Goal: Information Seeking & Learning: Find specific fact

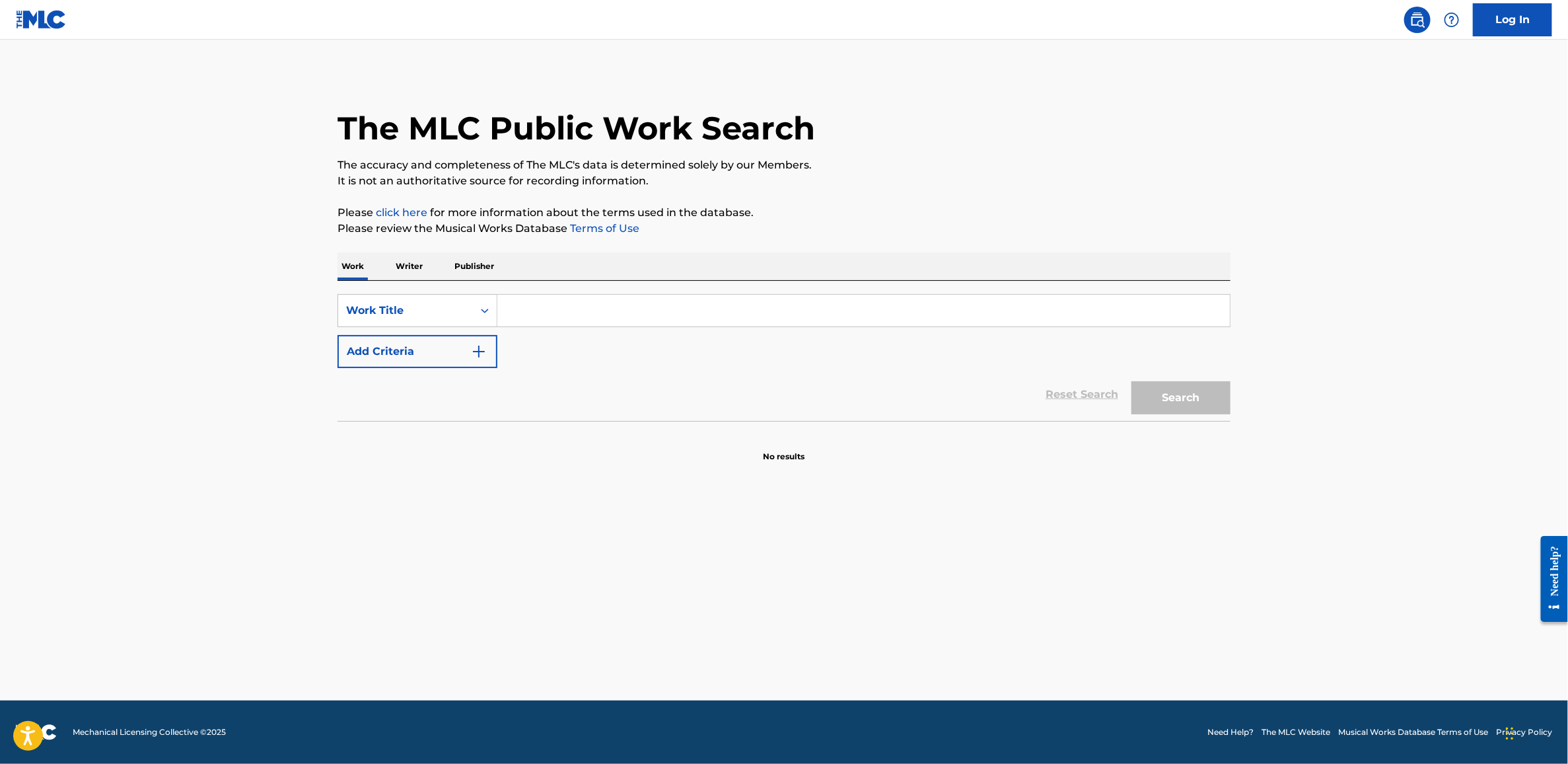
click at [671, 302] on input "Search Form" at bounding box center [864, 311] width 732 height 31
type input "the hanging tree"
click at [447, 347] on button "Add Criteria" at bounding box center [417, 351] width 160 height 33
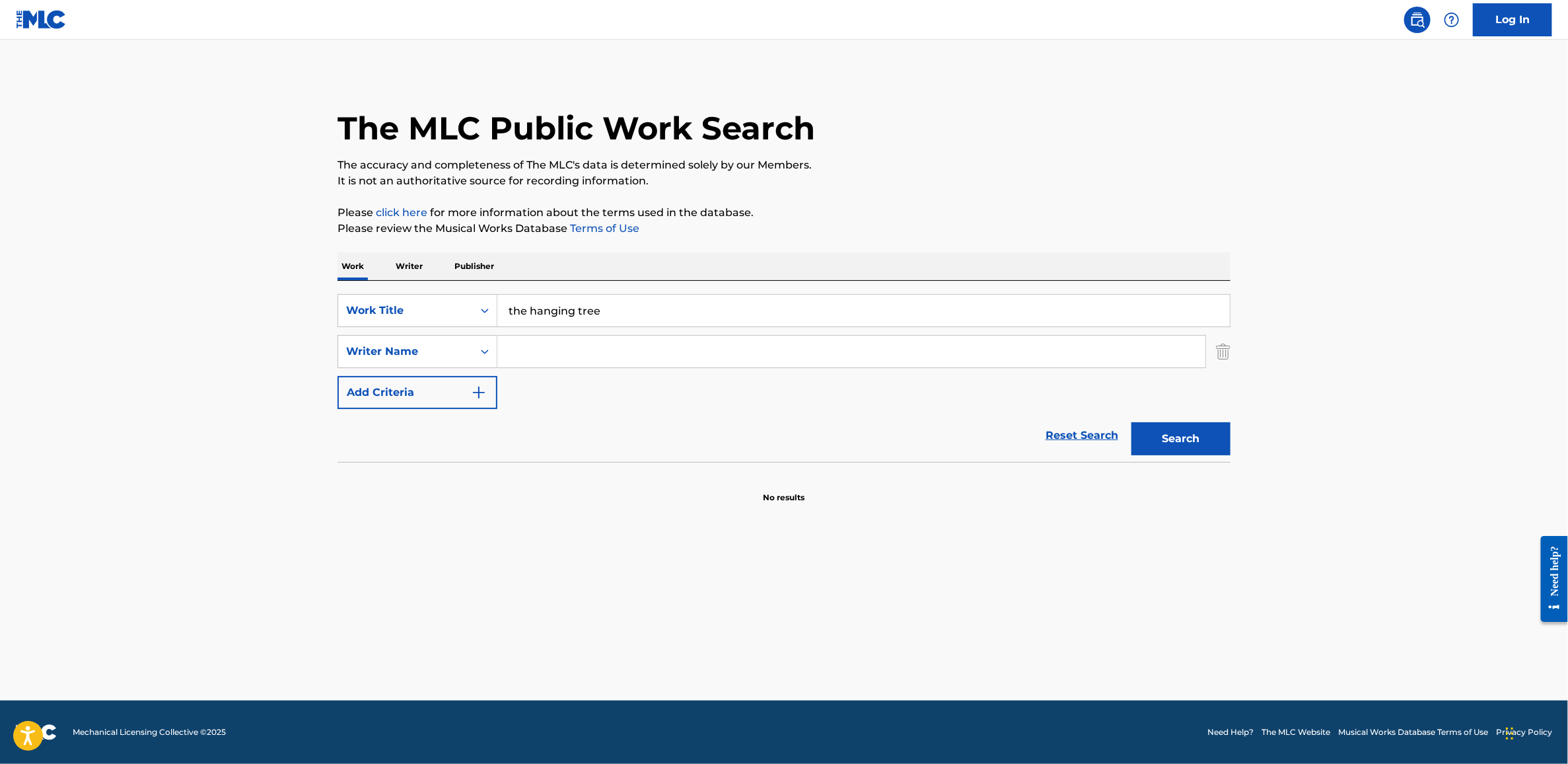
click at [541, 362] on input "Search Form" at bounding box center [851, 351] width 708 height 31
click at [1132, 423] on button "Search" at bounding box center [1181, 439] width 99 height 33
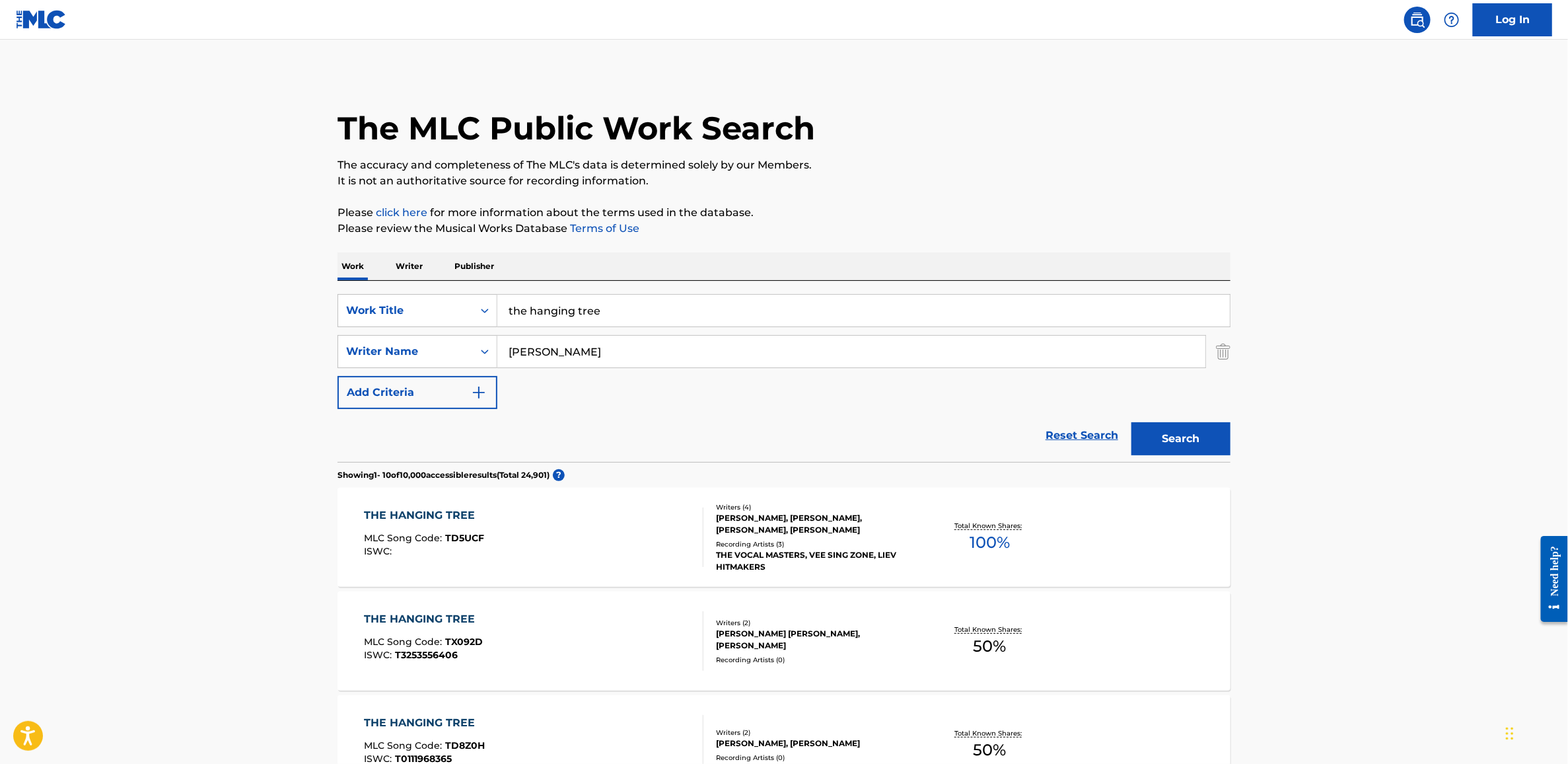
click at [510, 351] on input "[PERSON_NAME]" at bounding box center [851, 351] width 708 height 31
type input "[PERSON_NAME]"
click at [1132, 423] on button "Search" at bounding box center [1181, 439] width 99 height 33
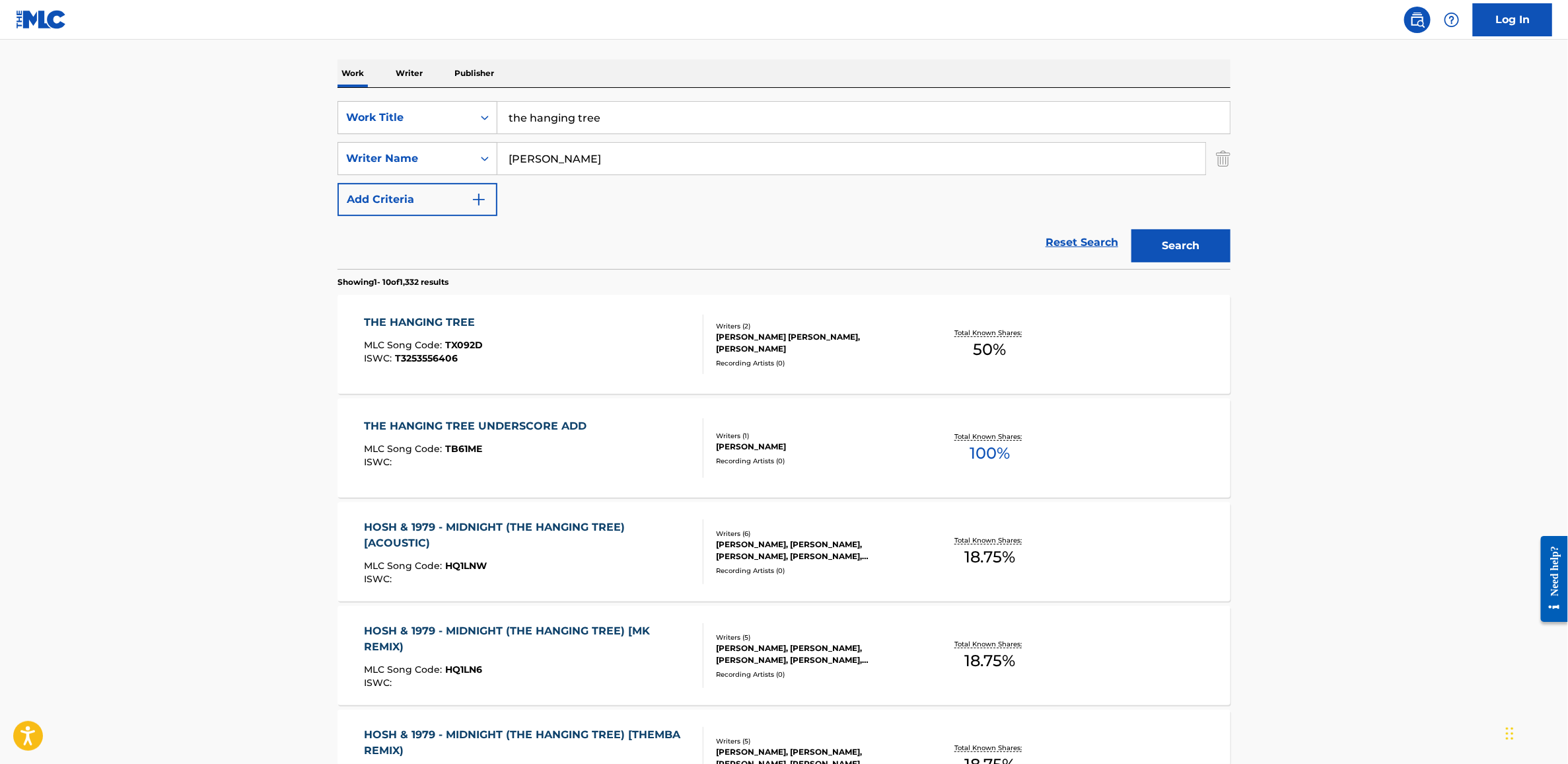
scroll to position [200, 0]
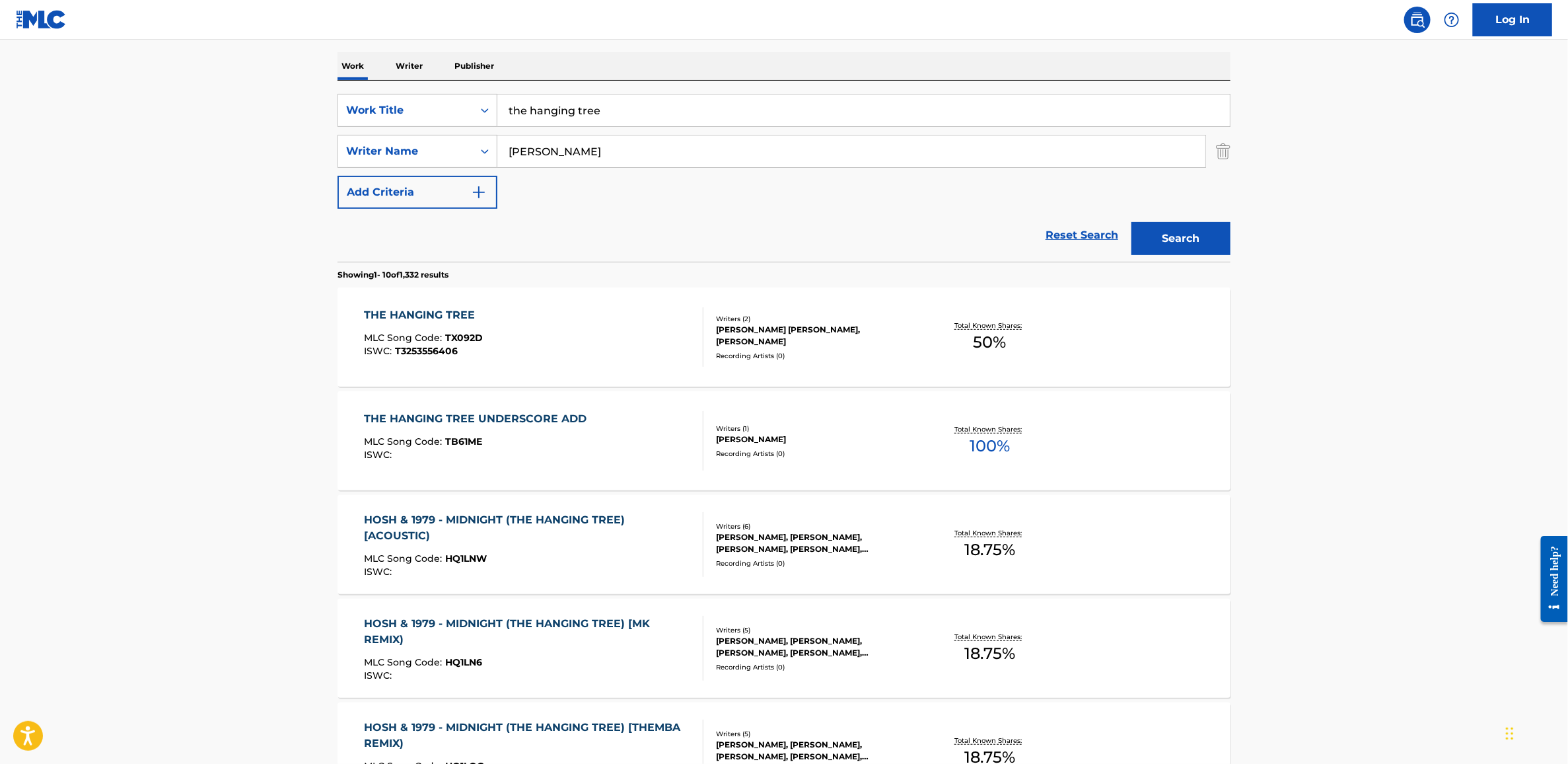
click at [434, 314] on div "THE HANGING TREE" at bounding box center [423, 314] width 119 height 16
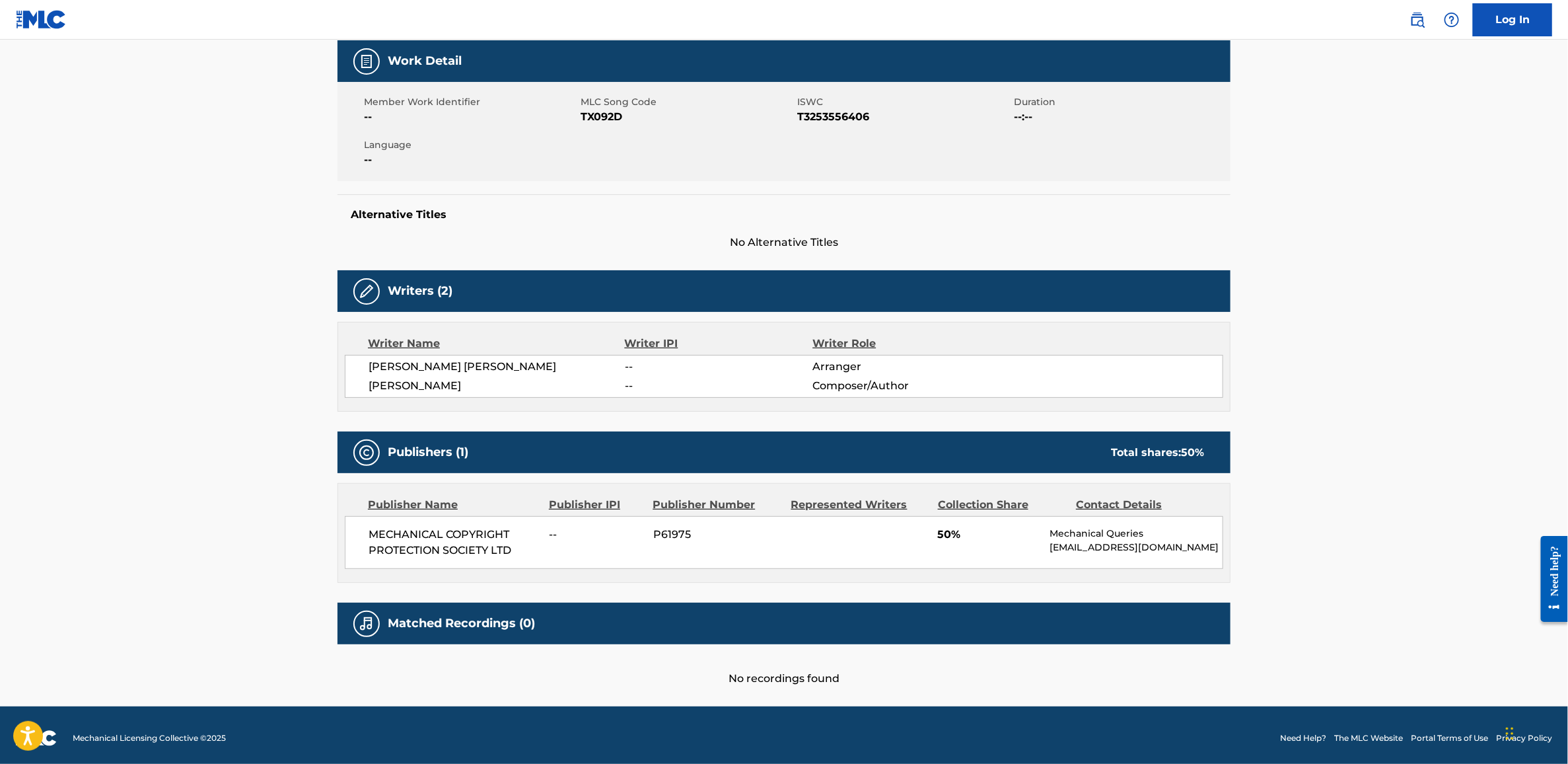
scroll to position [213, 0]
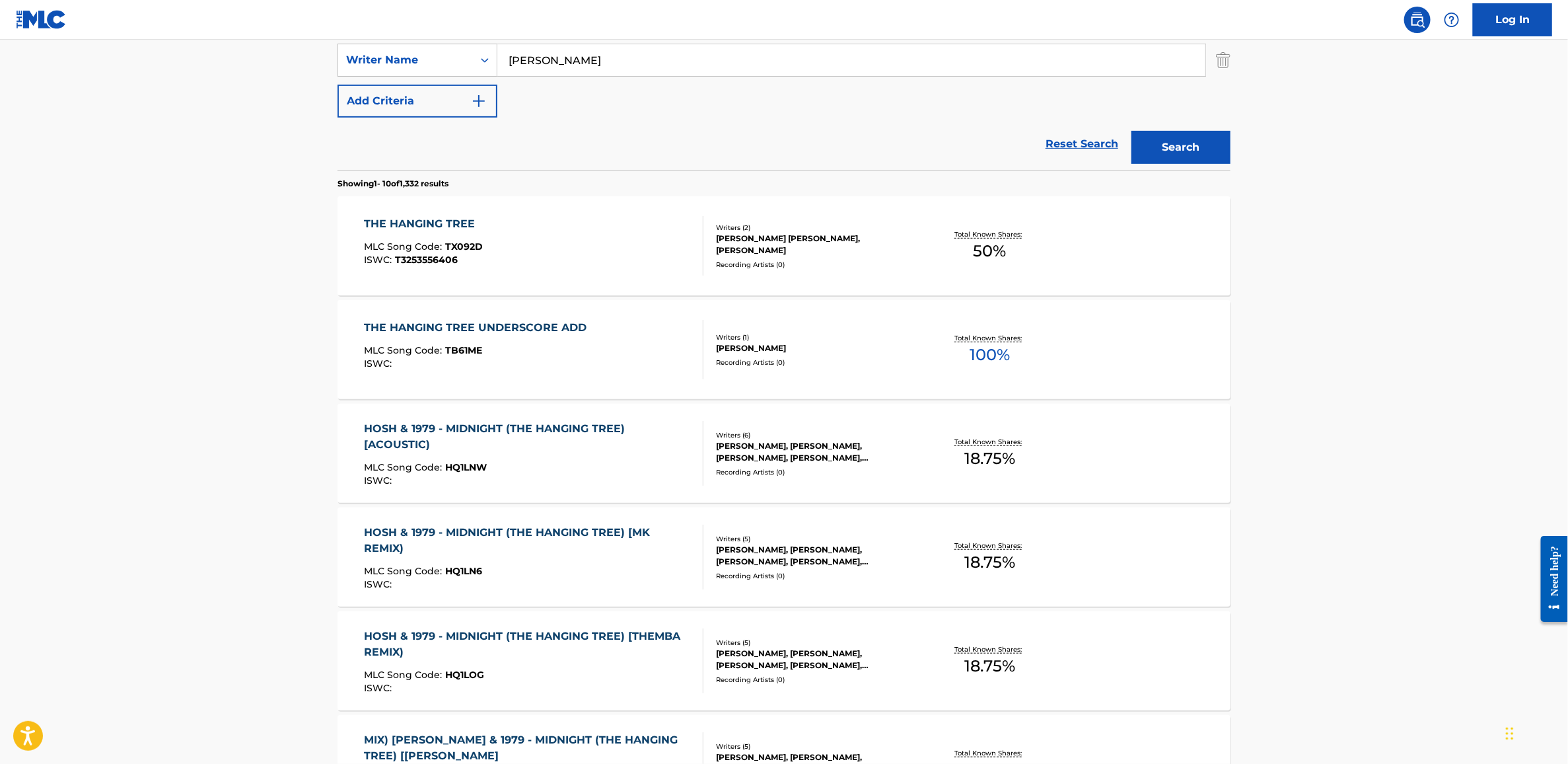
scroll to position [277, 0]
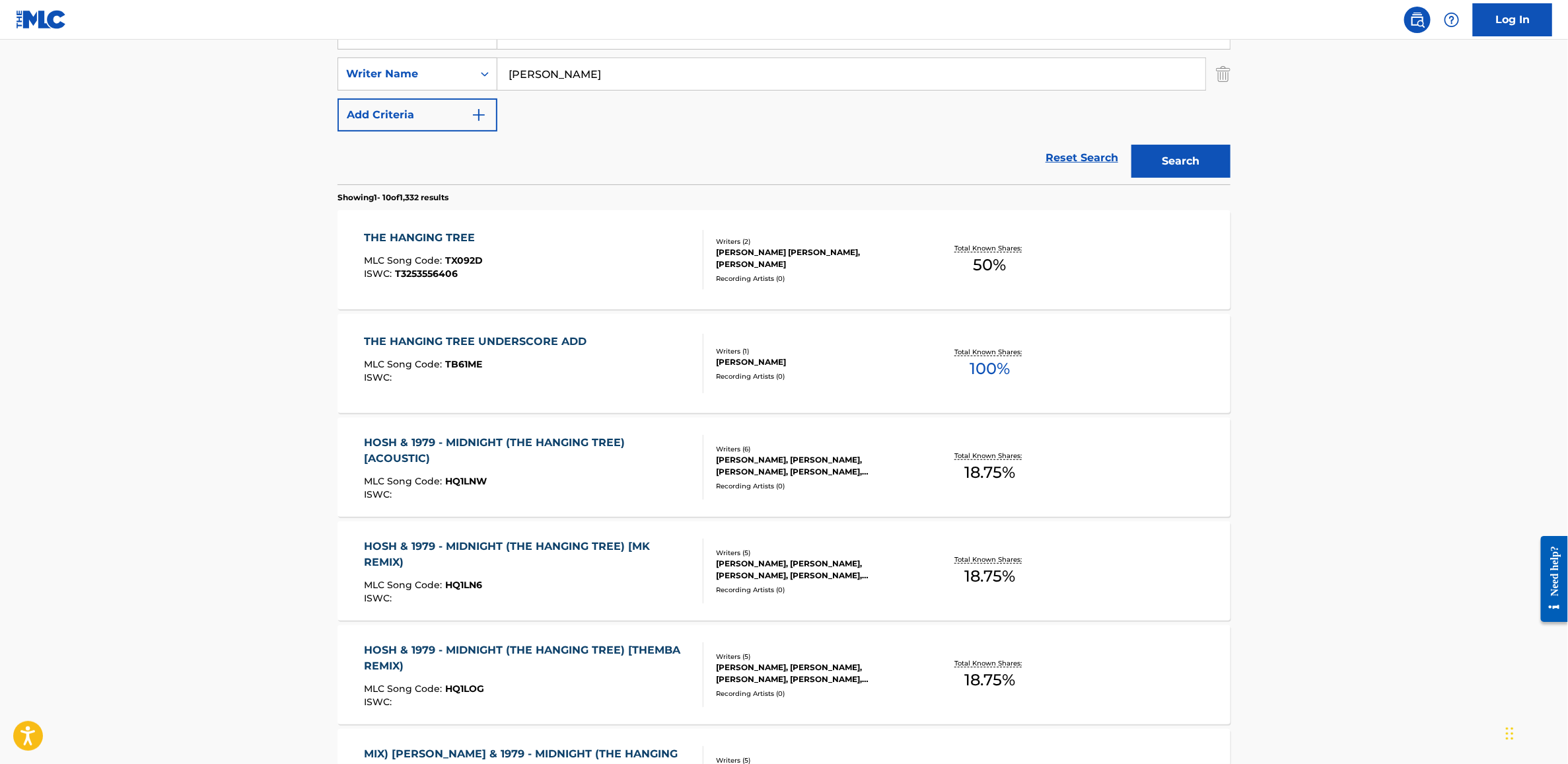
click at [436, 339] on div "THE HANGING TREE UNDERSCORE ADD" at bounding box center [479, 341] width 229 height 16
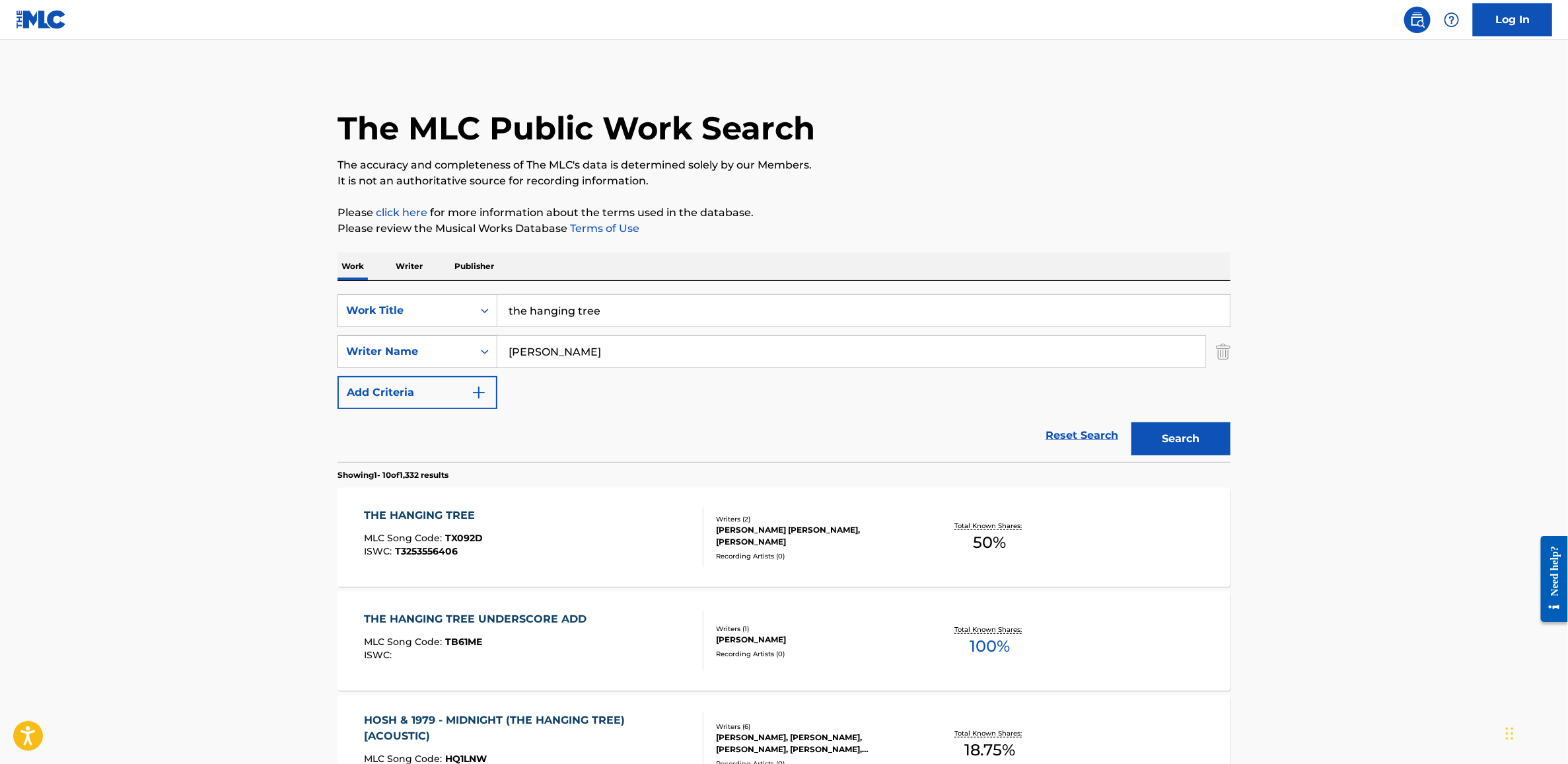
drag, startPoint x: 634, startPoint y: 352, endPoint x: 477, endPoint y: 352, distance: 157.0
click at [477, 352] on div "SearchWithCriteria1abf4ac1-206b-4d01-b9d4-b06d07117c87 Writer Name [PERSON_NAME]" at bounding box center [784, 351] width 893 height 33
type input "[PERSON_NAME]"
click at [1132, 423] on button "Search" at bounding box center [1181, 439] width 99 height 33
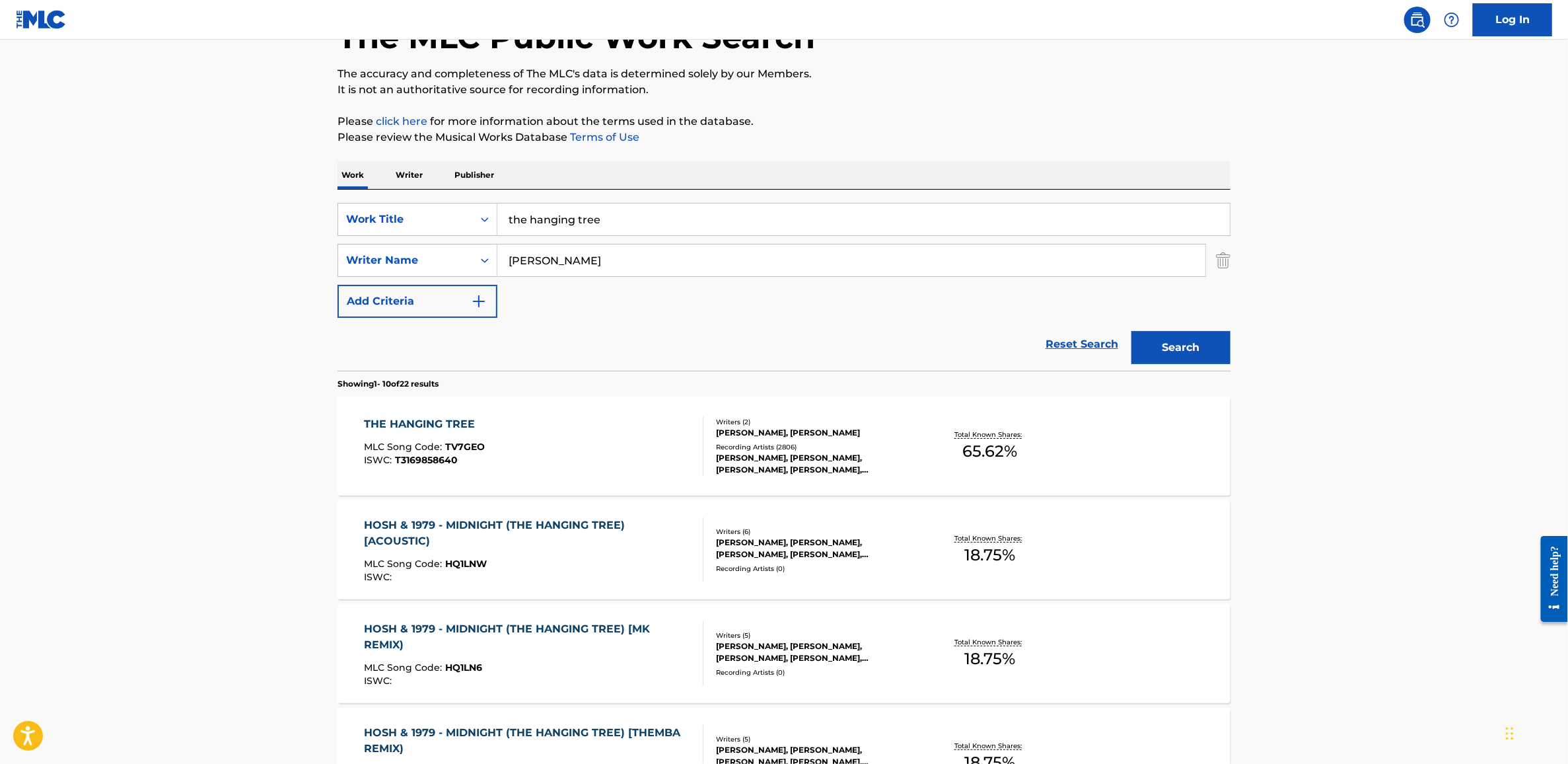
scroll to position [103, 0]
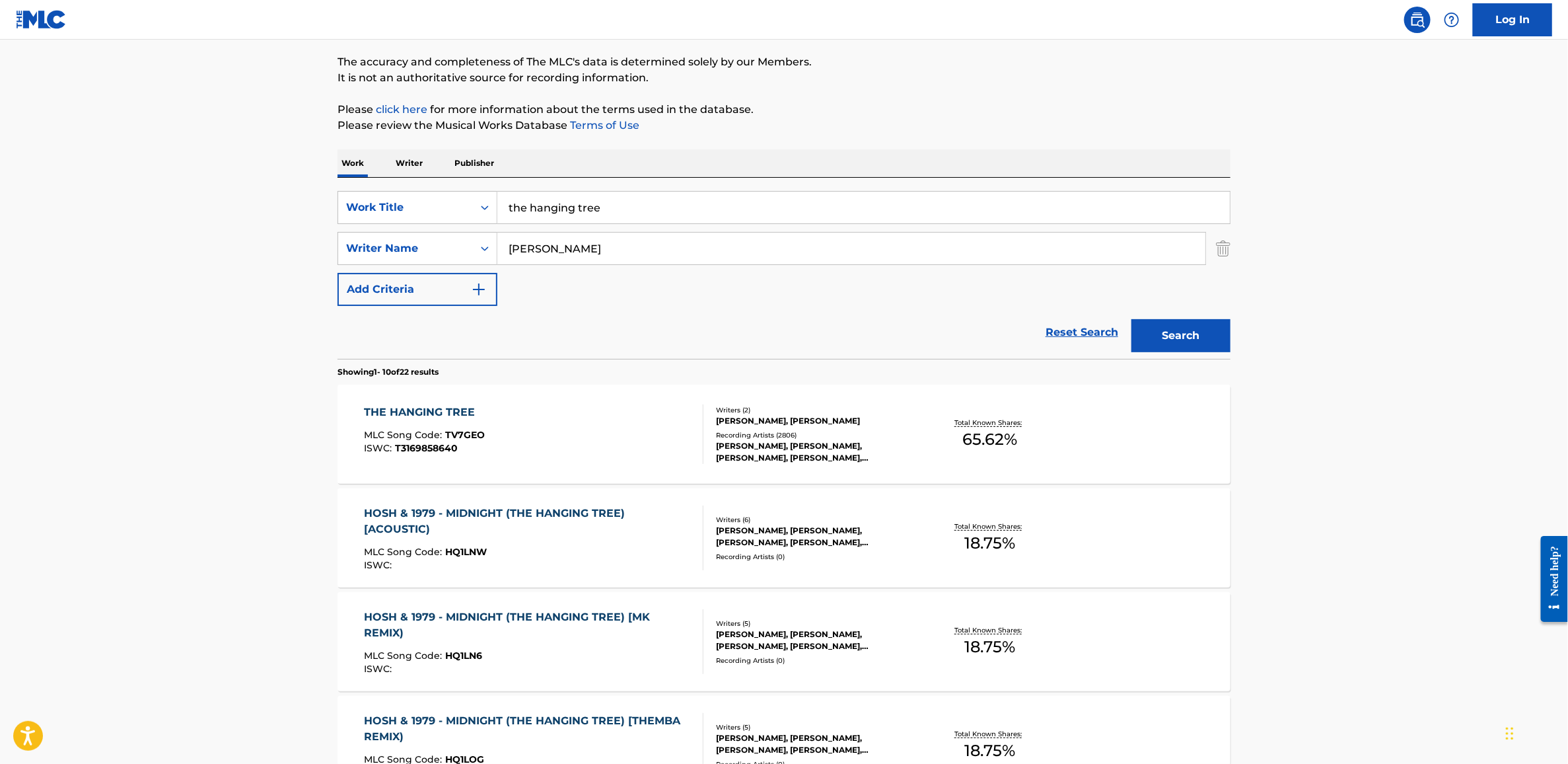
click at [447, 411] on div "THE HANGING TREE" at bounding box center [424, 412] width 121 height 16
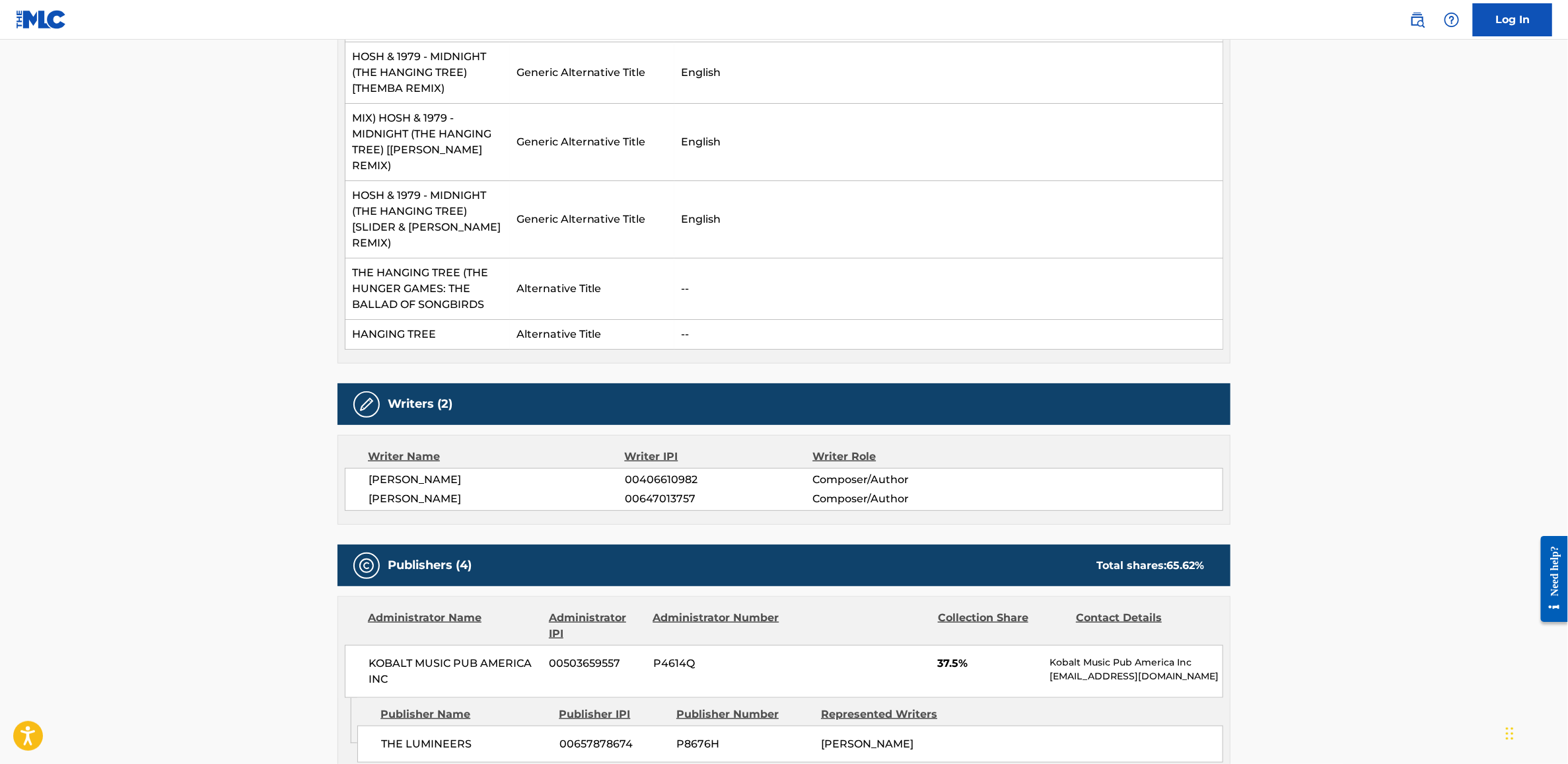
scroll to position [28, 0]
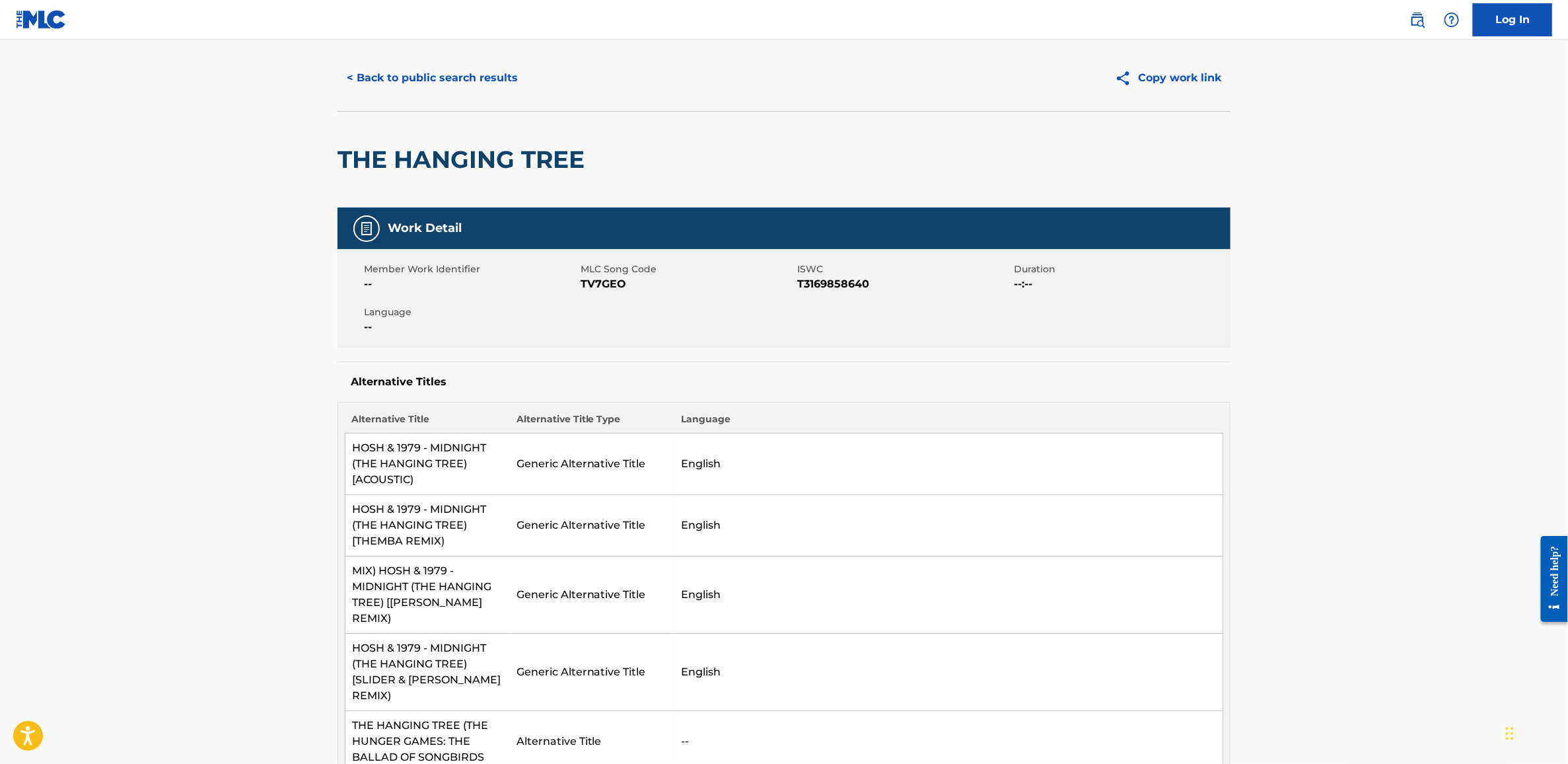
click at [418, 72] on button "< Back to public search results" at bounding box center [432, 78] width 190 height 33
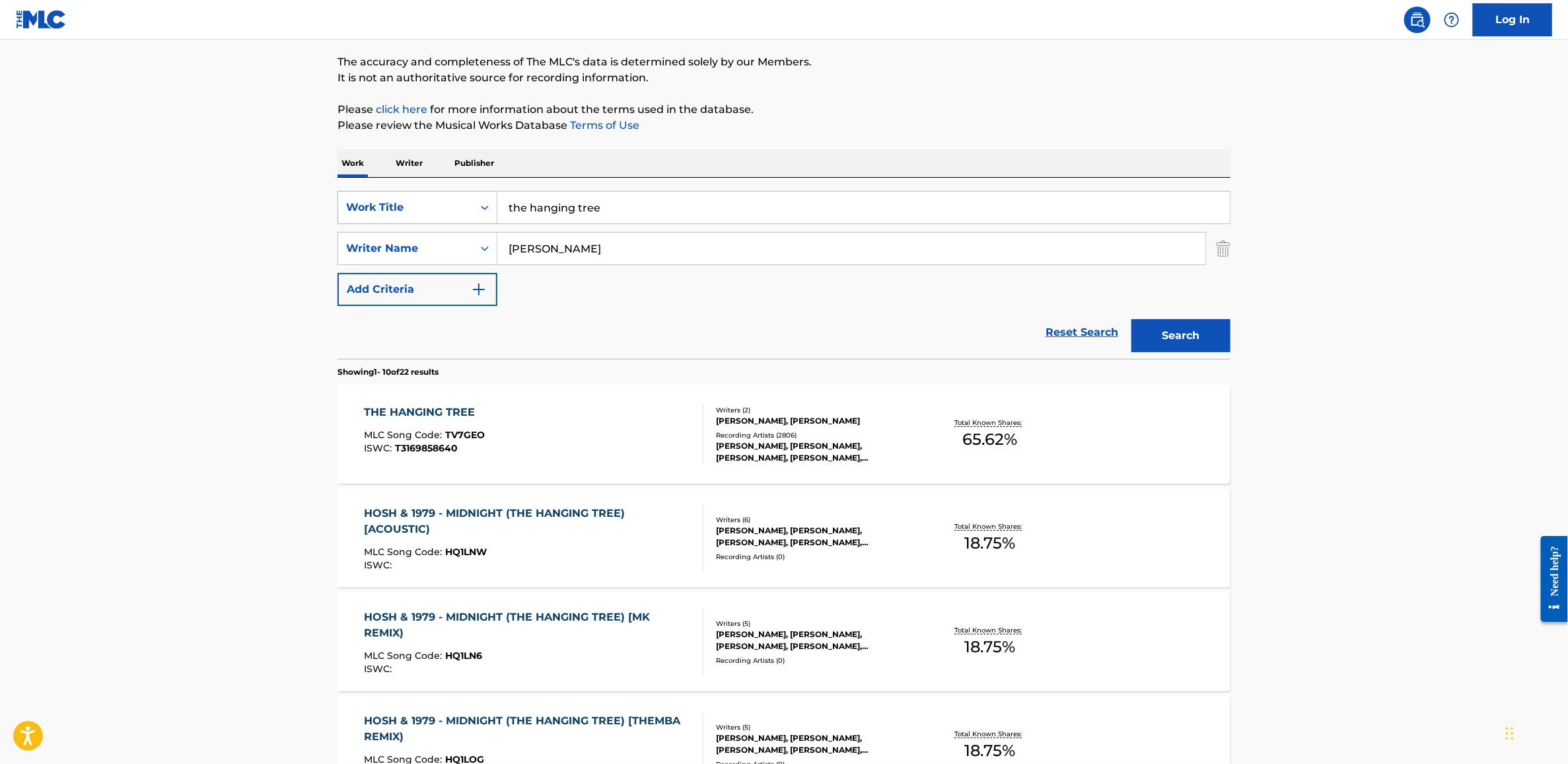
drag, startPoint x: 634, startPoint y: 205, endPoint x: 383, endPoint y: 195, distance: 251.2
click at [383, 195] on div "SearchWithCriteria4aa76532-f5b4-4572-8f39-564c0e070aef Work Title the hanging t…" at bounding box center [784, 207] width 893 height 33
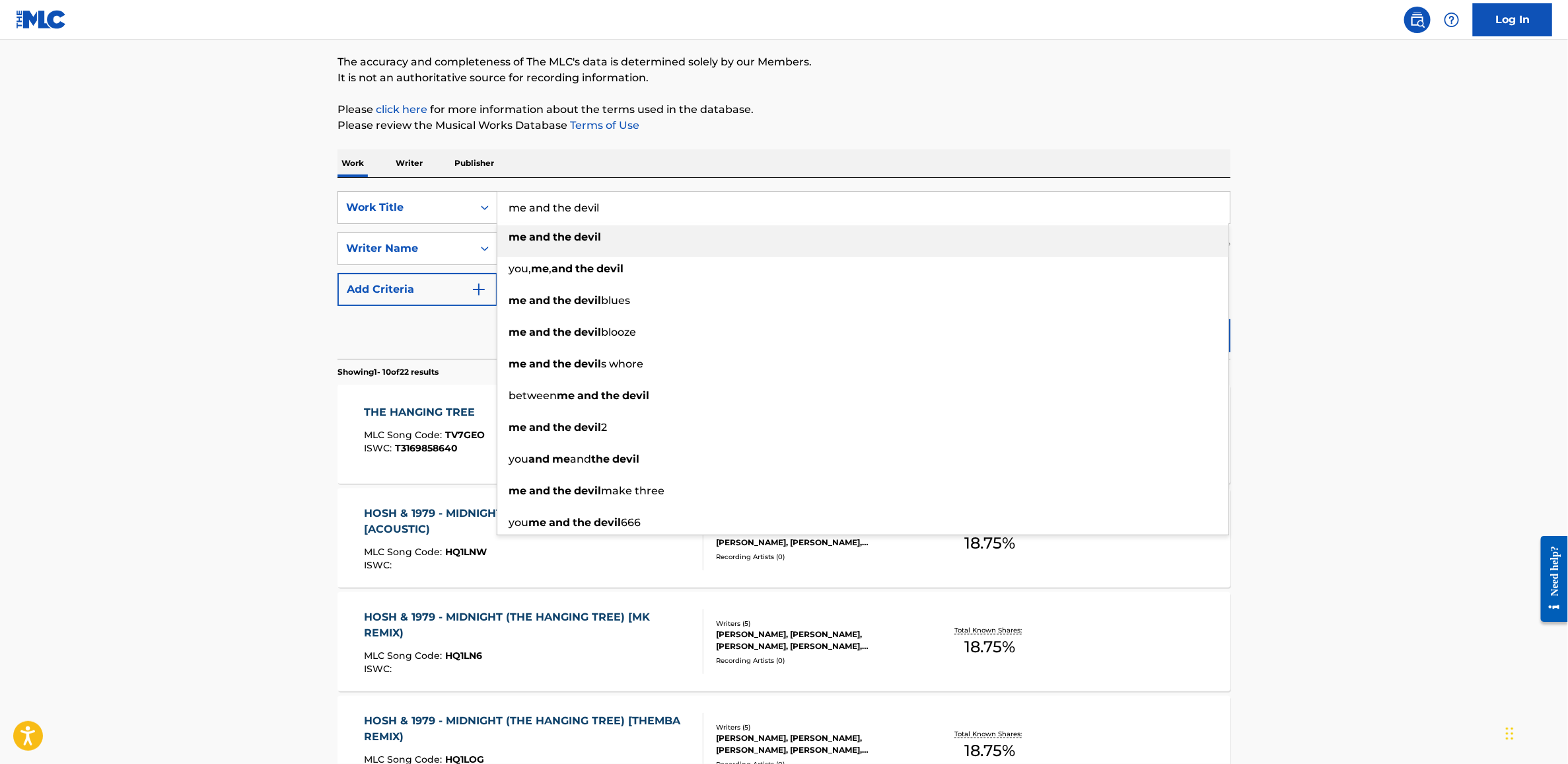
type input "me and the devil"
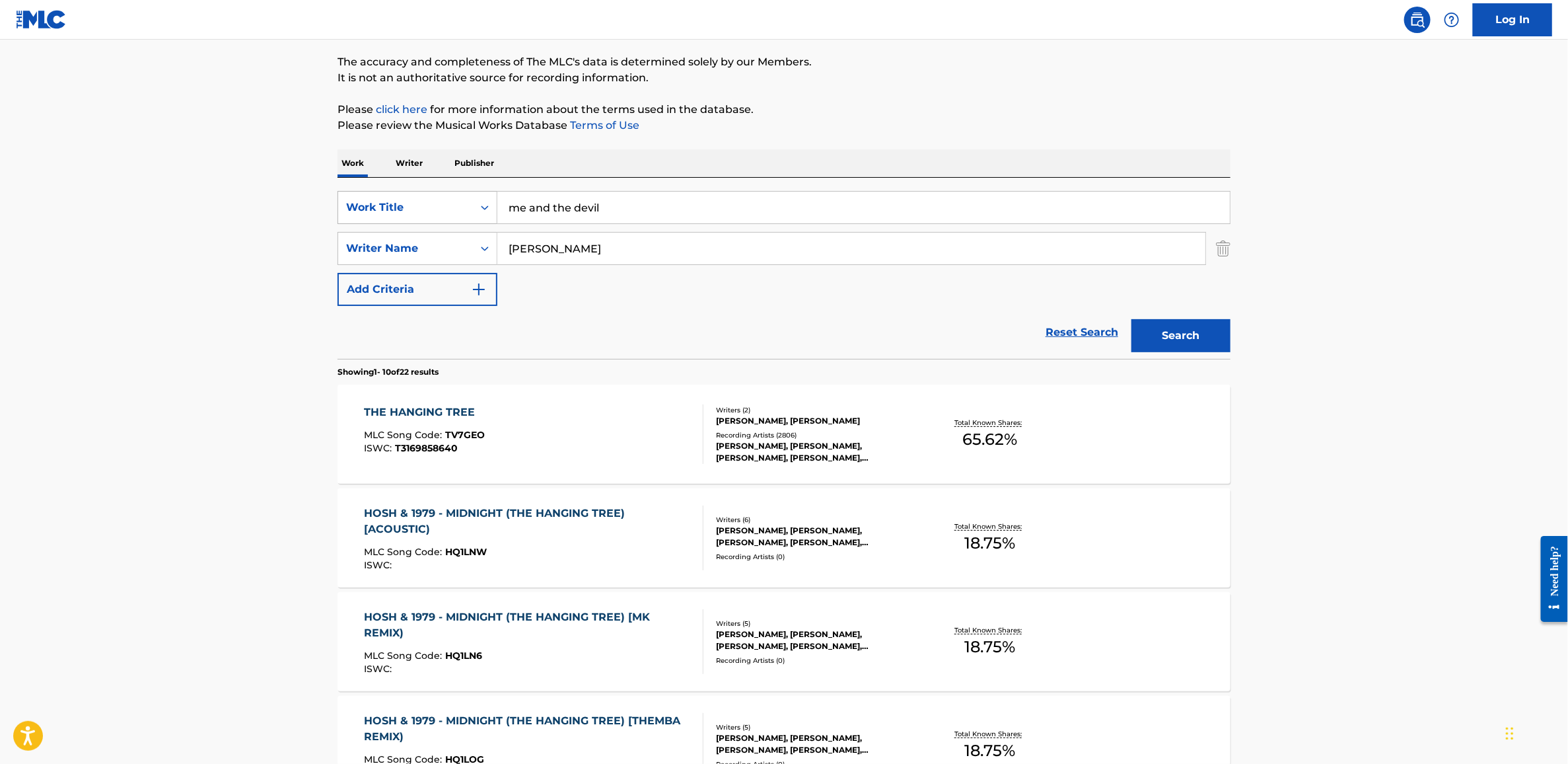
click at [1132, 319] on button "Search" at bounding box center [1181, 336] width 99 height 33
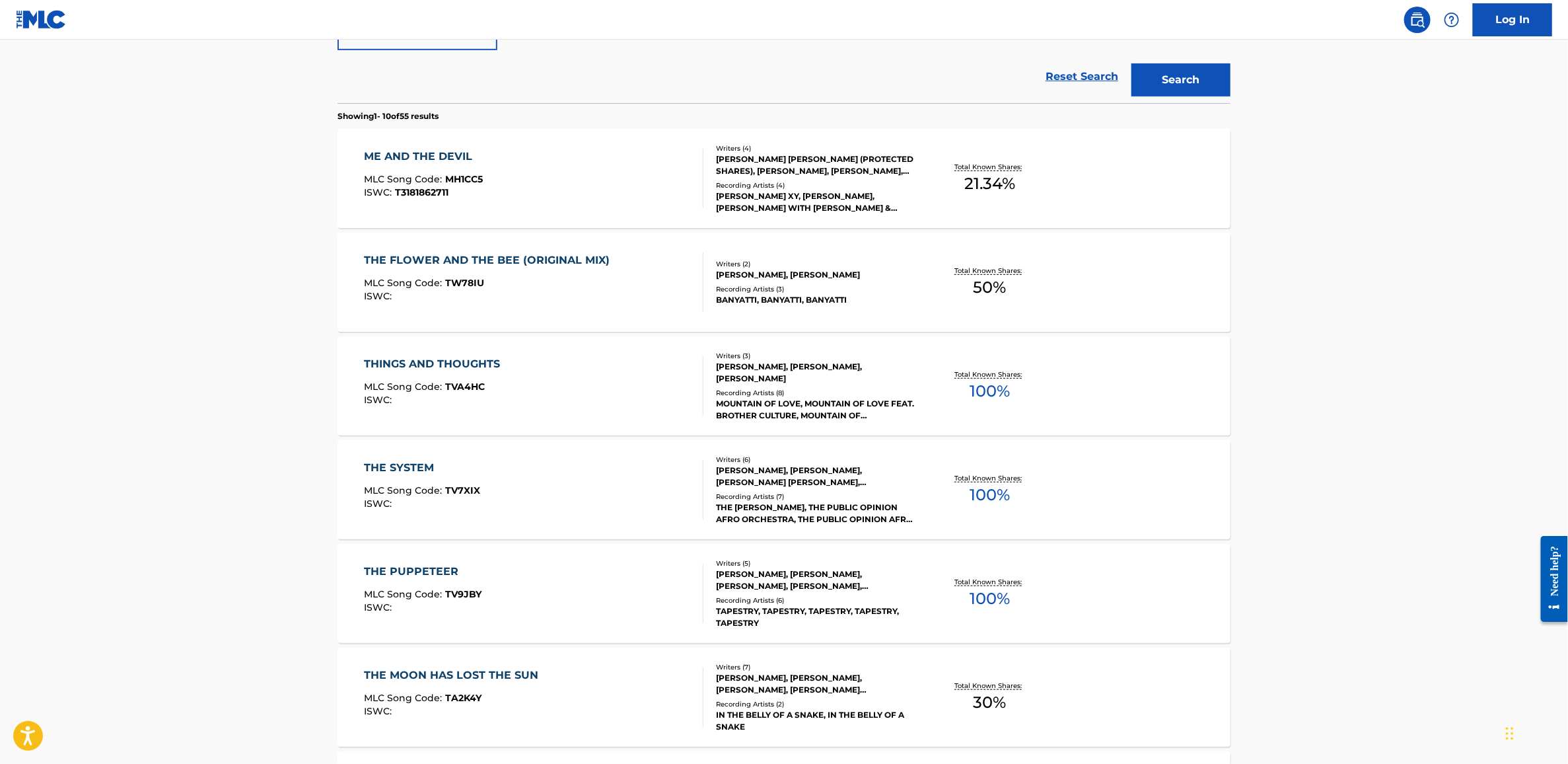
scroll to position [0, 0]
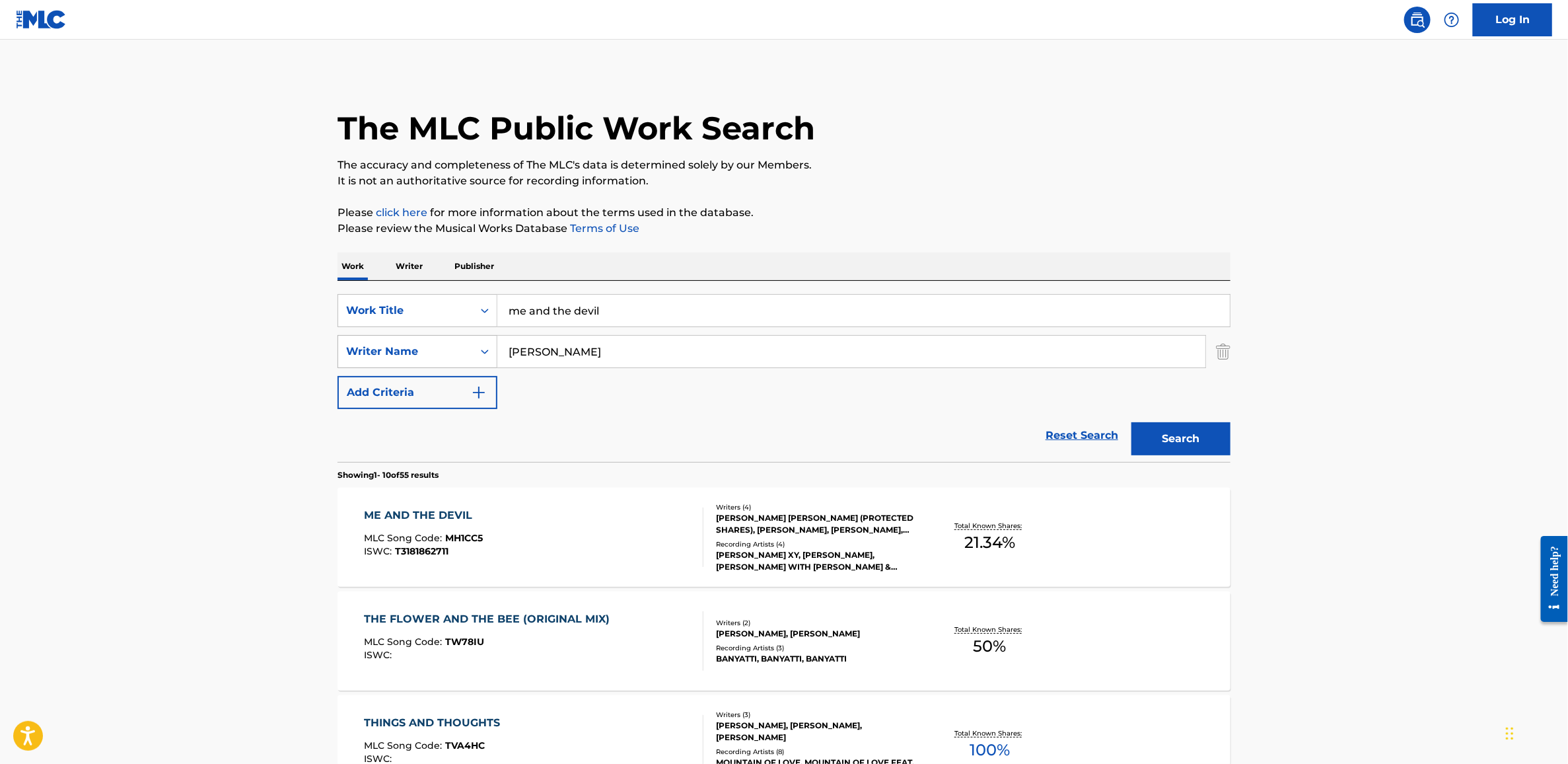
drag, startPoint x: 646, startPoint y: 350, endPoint x: 450, endPoint y: 343, distance: 196.1
click at [450, 343] on div "SearchWithCriteria1abf4ac1-206b-4d01-b9d4-b06d07117c87 Writer Name [PERSON_NAME]" at bounding box center [784, 351] width 893 height 33
type input "[PERSON_NAME]"
click at [1132, 423] on button "Search" at bounding box center [1181, 439] width 99 height 33
click at [447, 511] on div "ME AND THE DEVIL" at bounding box center [423, 515] width 119 height 16
